Goal: Task Accomplishment & Management: Manage account settings

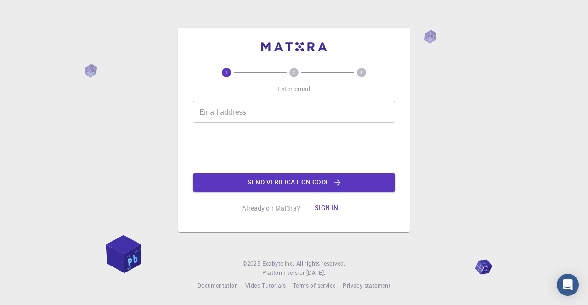
click at [295, 107] on input "Email address" at bounding box center [294, 112] width 202 height 22
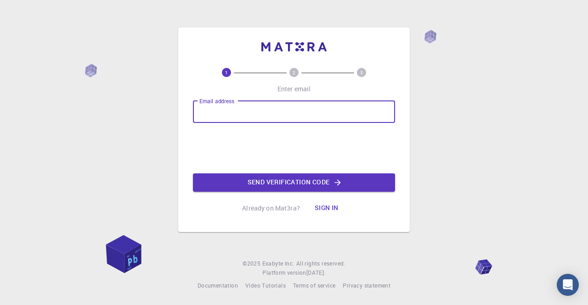
type input "[EMAIL_ADDRESS][DOMAIN_NAME]"
click at [290, 181] on button "Send verification code" at bounding box center [294, 183] width 202 height 18
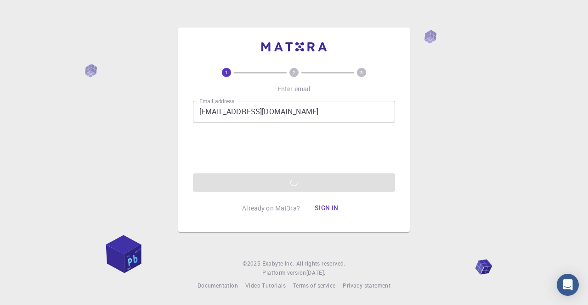
click at [331, 212] on button "Sign in" at bounding box center [326, 208] width 39 height 18
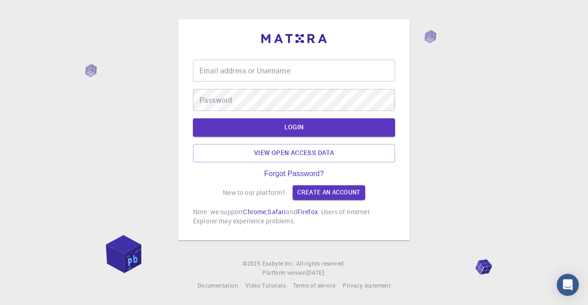
click at [339, 70] on input "Email address or Username" at bounding box center [294, 71] width 202 height 22
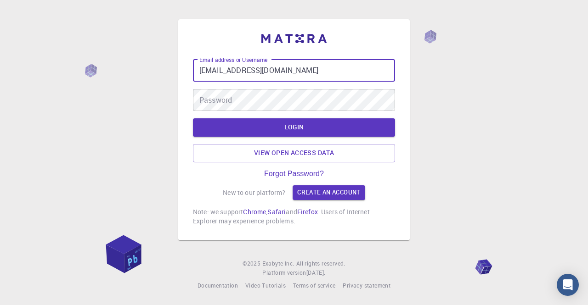
type input "[EMAIL_ADDRESS][DOMAIN_NAME]"
click at [324, 192] on link "Create an account" at bounding box center [329, 193] width 72 height 15
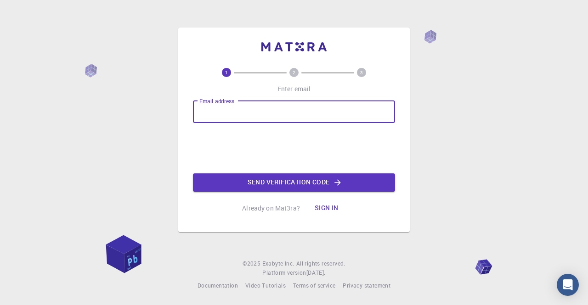
click at [312, 111] on input "Email address" at bounding box center [294, 112] width 202 height 22
type input "[EMAIL_ADDRESS][DOMAIN_NAME]"
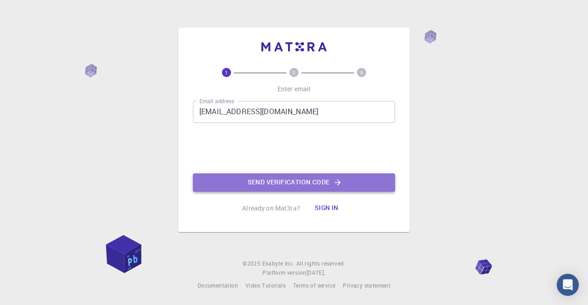
click at [339, 180] on icon "button" at bounding box center [337, 182] width 9 height 9
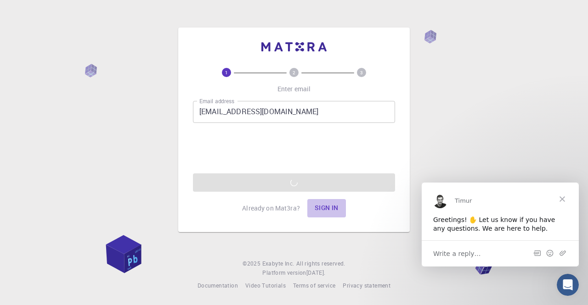
click at [335, 208] on button "Sign in" at bounding box center [326, 208] width 39 height 18
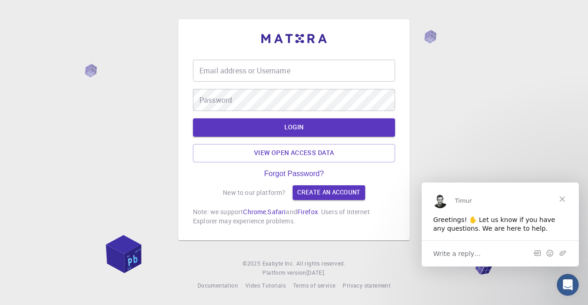
click at [310, 68] on input "Email address or Username" at bounding box center [294, 71] width 202 height 22
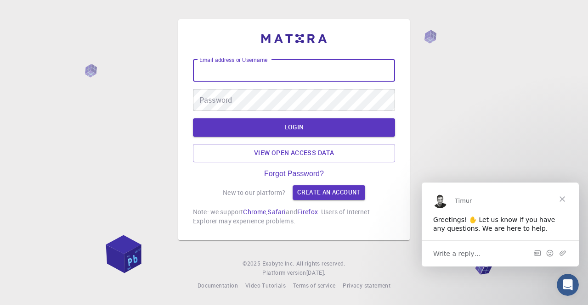
type input "[EMAIL_ADDRESS][DOMAIN_NAME]"
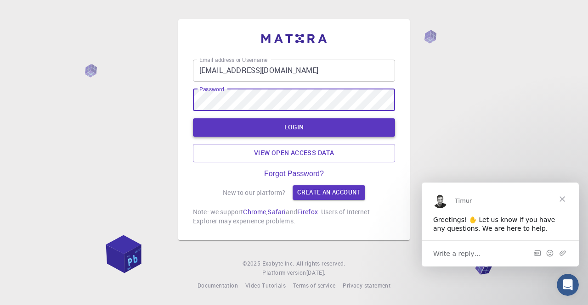
click at [305, 123] on button "LOGIN" at bounding box center [294, 128] width 202 height 18
